Goal: Task Accomplishment & Management: Complete application form

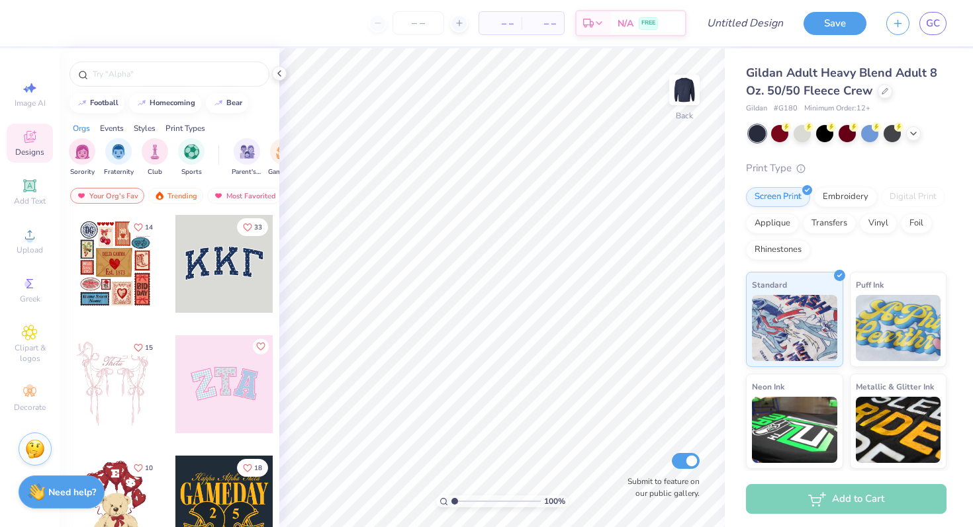
click at [30, 452] on img at bounding box center [35, 449] width 20 height 20
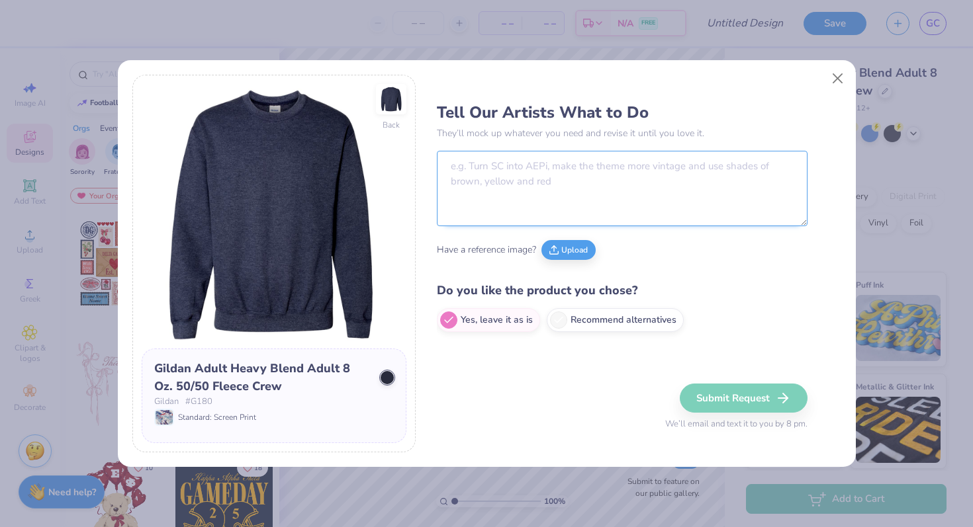
click at [482, 157] on textarea at bounding box center [622, 188] width 371 height 75
paste textarea "What the client wants: Elements in text: Georgetown Law, Evening Students Desig…"
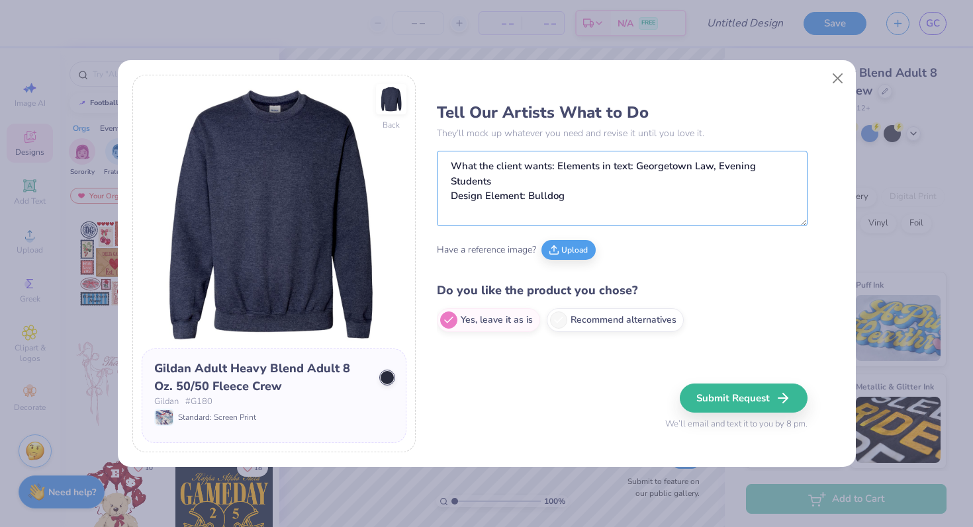
type textarea "What the client wants: Elements in text: Georgetown Law, Evening Students Desig…"
click at [570, 242] on button "Upload" at bounding box center [568, 248] width 54 height 20
click at [577, 244] on button "Upload" at bounding box center [568, 248] width 54 height 20
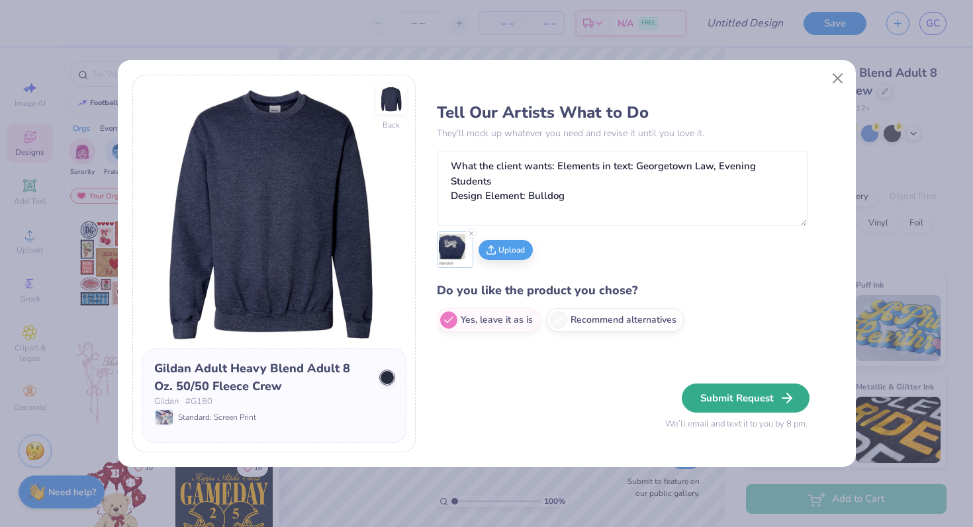
click at [781, 403] on icon "button" at bounding box center [787, 398] width 16 height 16
